Goal: Task Accomplishment & Management: Manage account settings

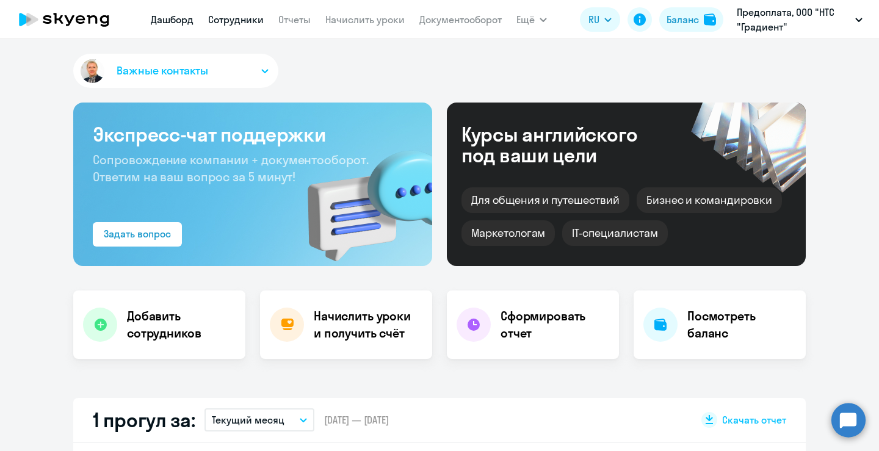
click at [254, 18] on link "Сотрудники" at bounding box center [236, 19] width 56 height 12
select select "30"
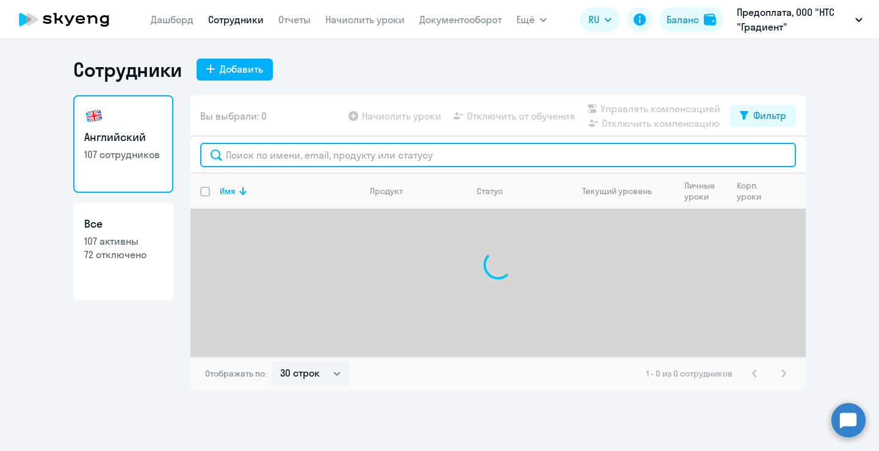
click at [359, 152] on input "text" at bounding box center [498, 155] width 596 height 24
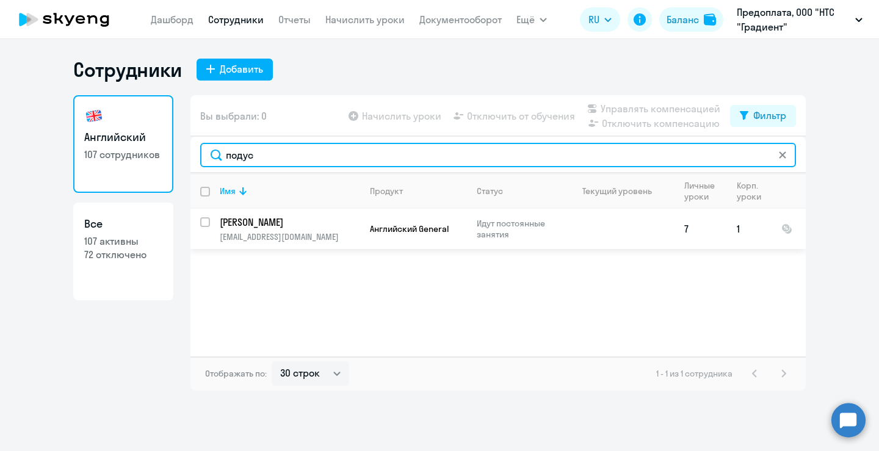
type input "подус"
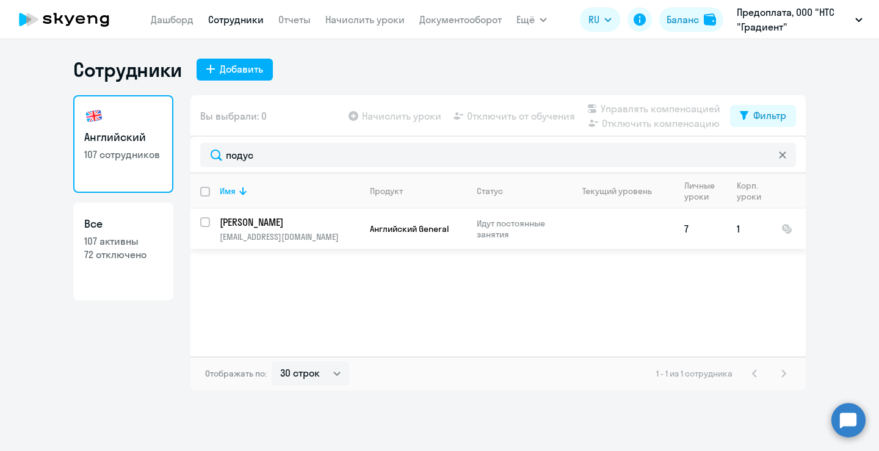
click at [208, 224] on input "select row 40587865" at bounding box center [212, 229] width 24 height 24
checkbox input "true"
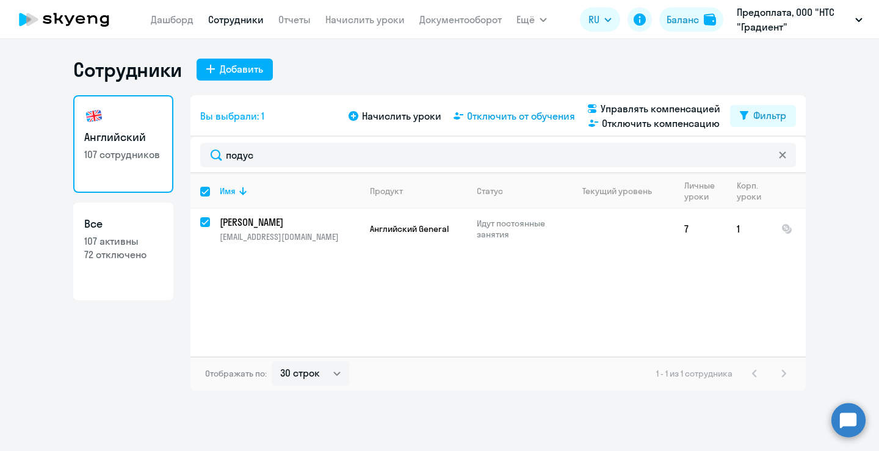
click at [505, 116] on span "Отключить от обучения" at bounding box center [521, 116] width 108 height 15
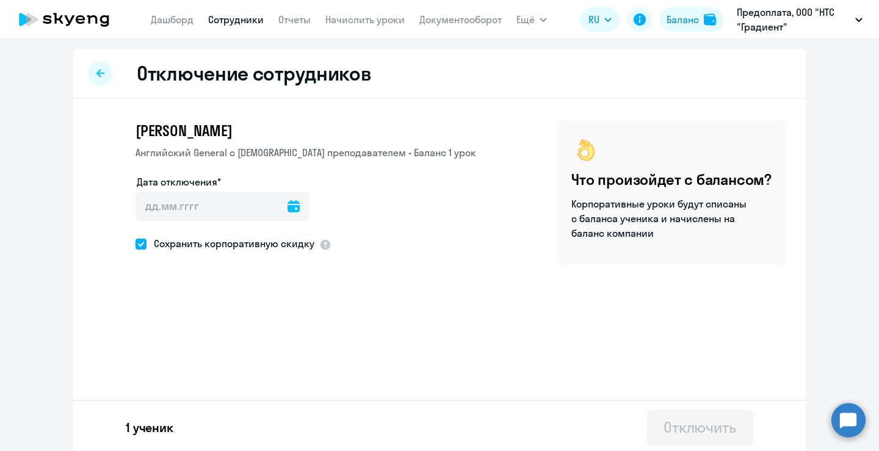
click at [288, 203] on icon at bounding box center [294, 206] width 12 height 12
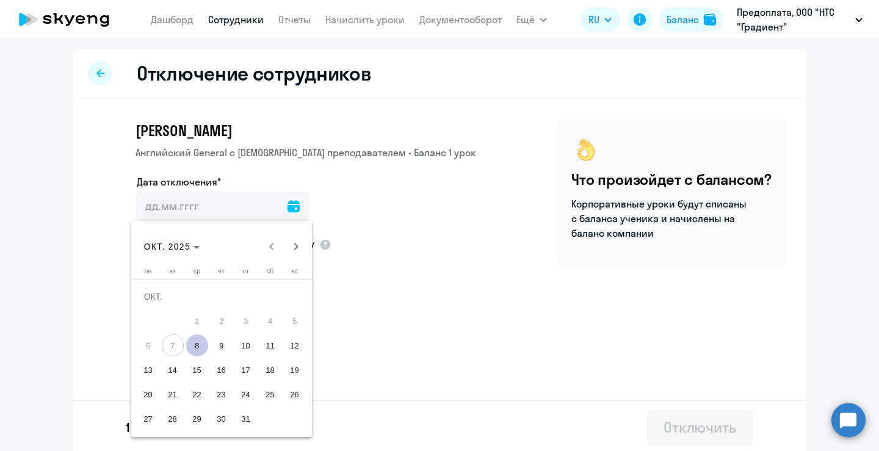
click at [222, 344] on span "9" at bounding box center [222, 346] width 22 height 22
type input "[DATE]"
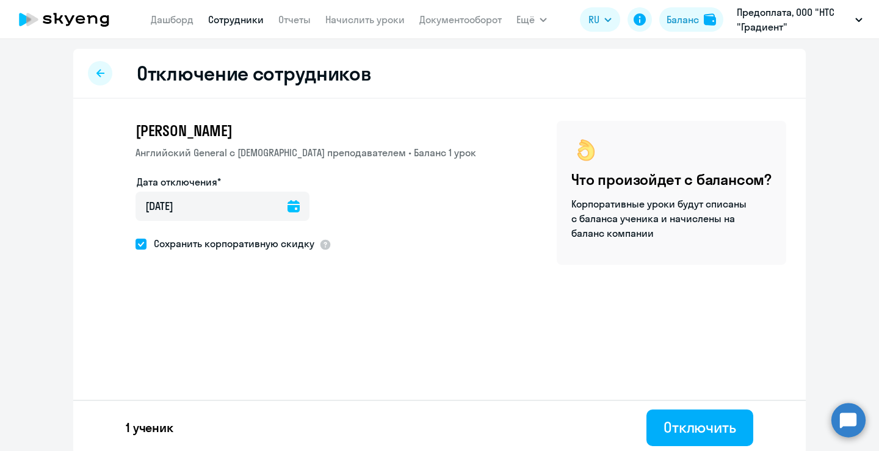
click at [208, 246] on span "Сохранить корпоративную скидку" at bounding box center [231, 243] width 168 height 15
click at [136, 244] on input "Сохранить корпоративную скидку" at bounding box center [135, 244] width 1 height 1
checkbox input "false"
click at [678, 423] on div "Отключить" at bounding box center [700, 428] width 73 height 20
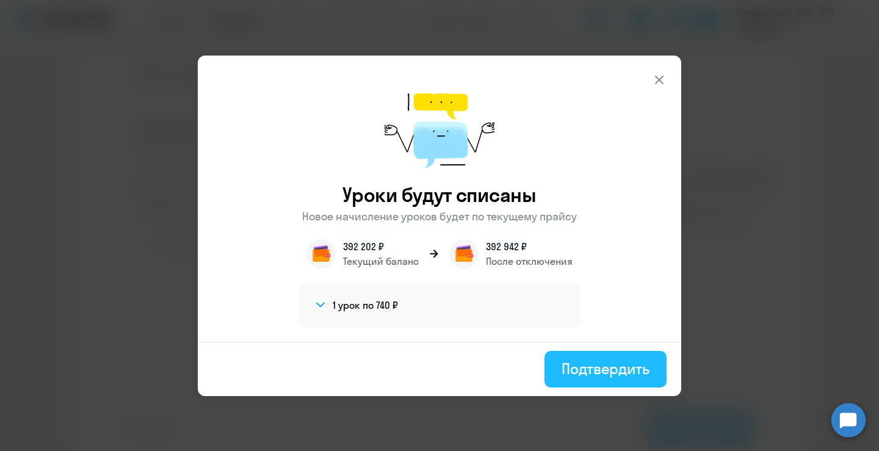
click at [625, 369] on div "Подтвердить" at bounding box center [606, 369] width 88 height 20
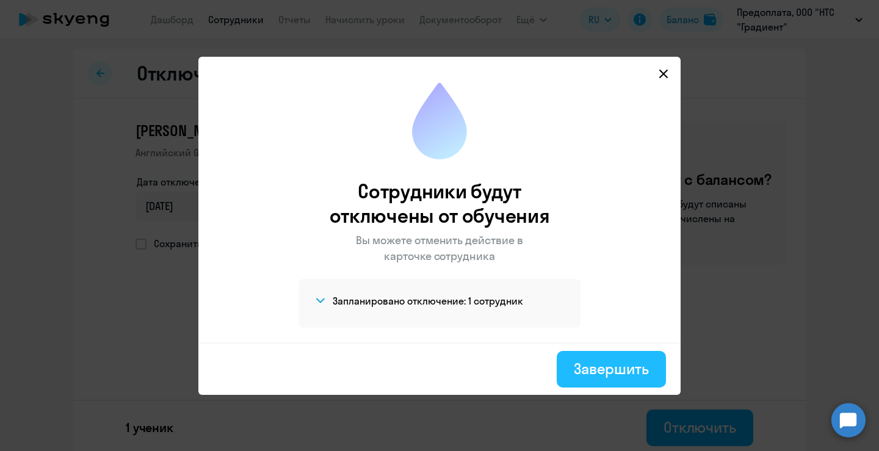
click at [593, 357] on button "Завершить" at bounding box center [611, 369] width 109 height 37
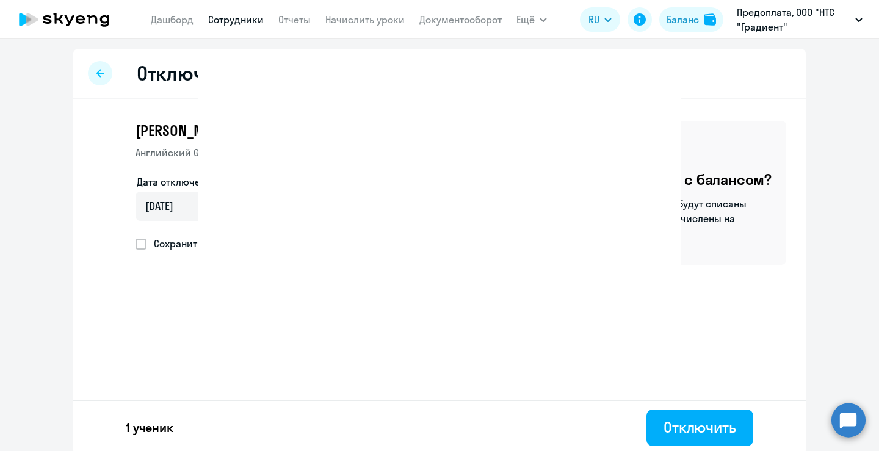
select select "30"
